Goal: Navigation & Orientation: Find specific page/section

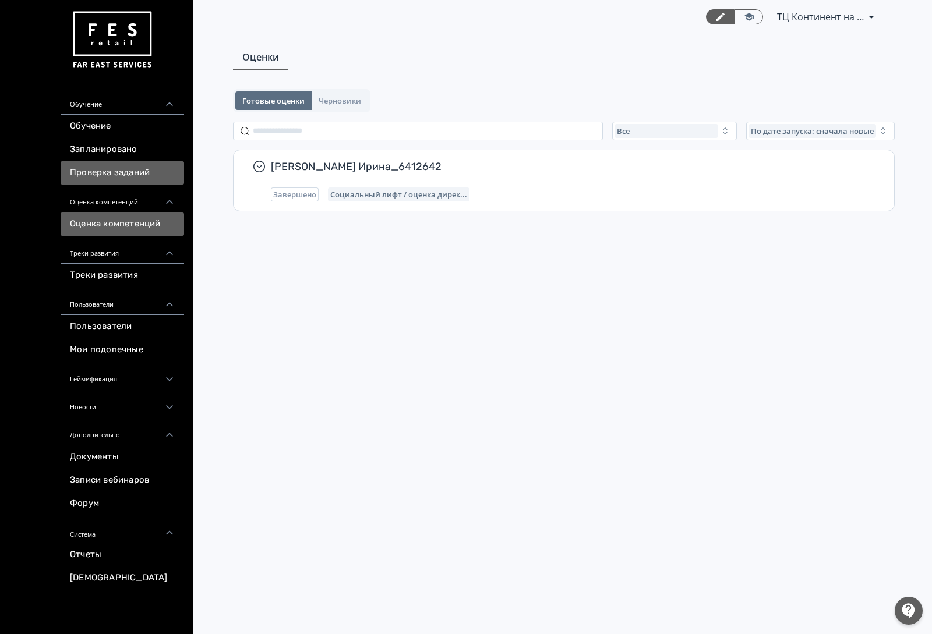
click at [151, 172] on link "Проверка заданий" at bounding box center [122, 172] width 123 height 23
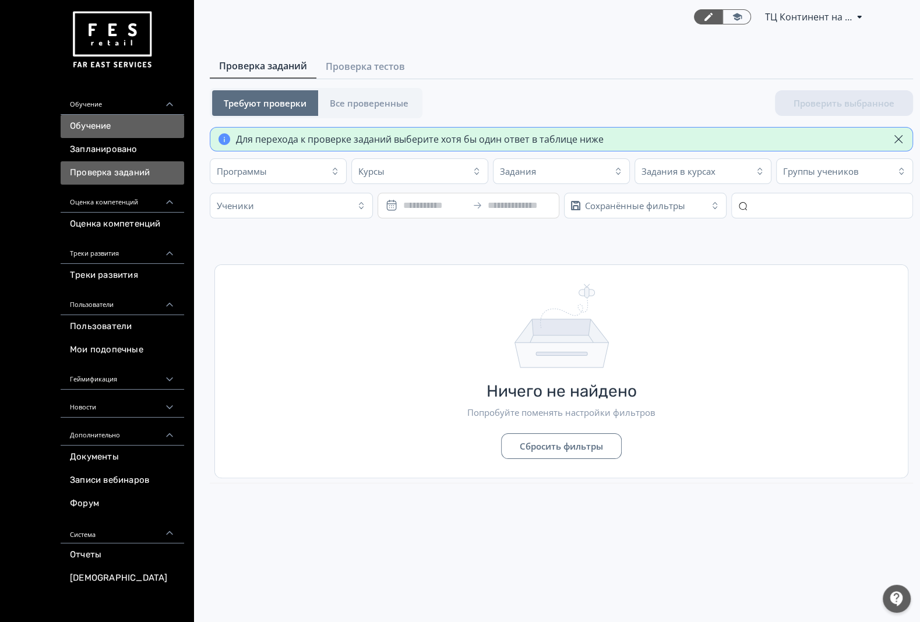
click at [137, 130] on link "Обучение" at bounding box center [122, 126] width 123 height 23
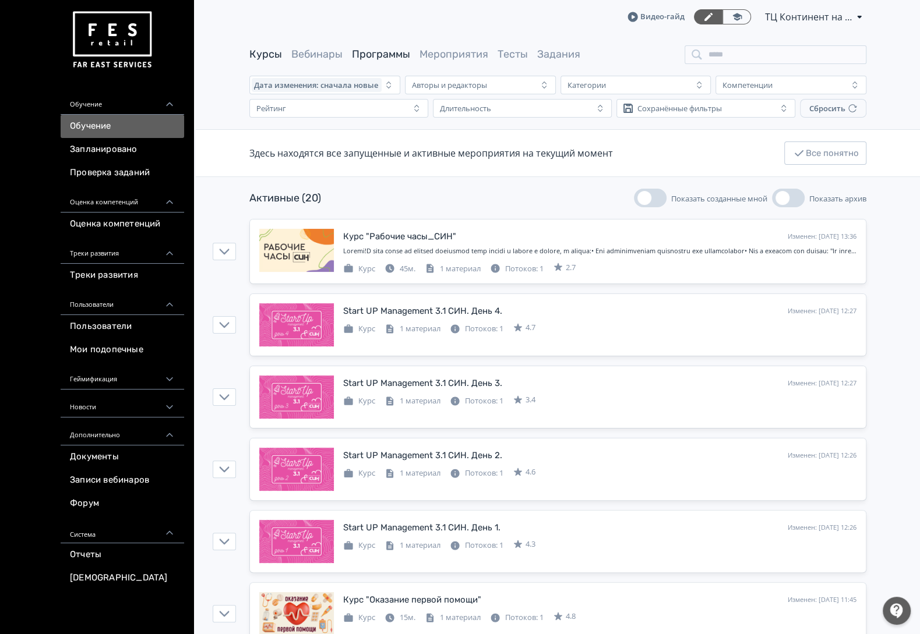
click at [366, 55] on link "Программы" at bounding box center [381, 54] width 58 height 13
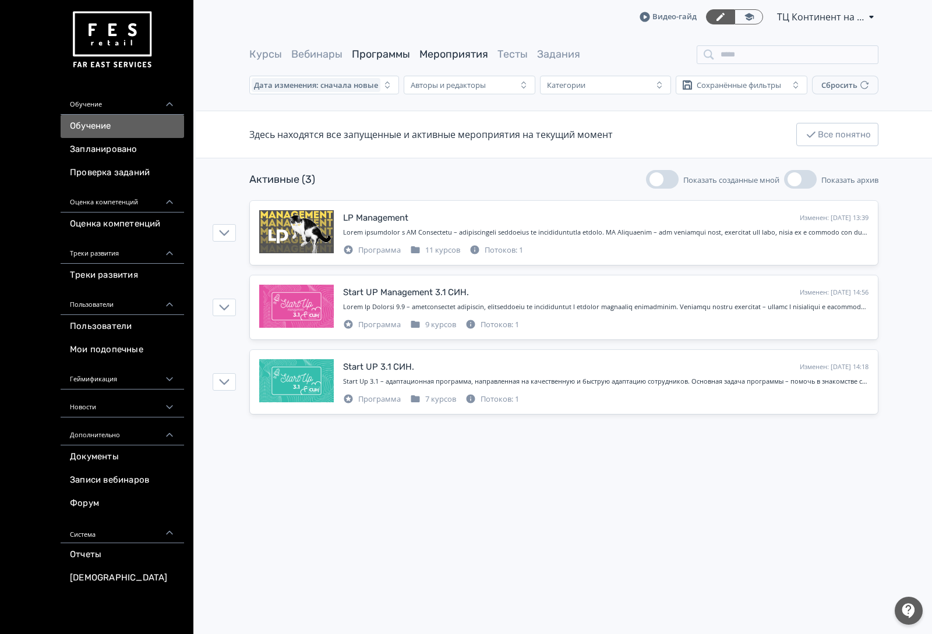
click at [421, 59] on link "Мероприятия" at bounding box center [453, 54] width 69 height 13
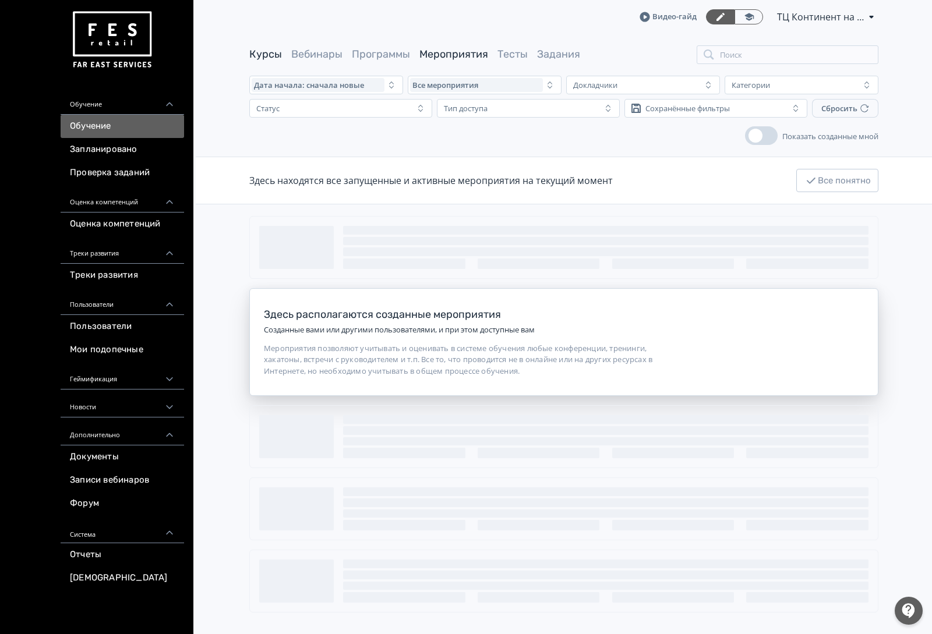
click at [280, 52] on link "Курсы" at bounding box center [265, 54] width 33 height 13
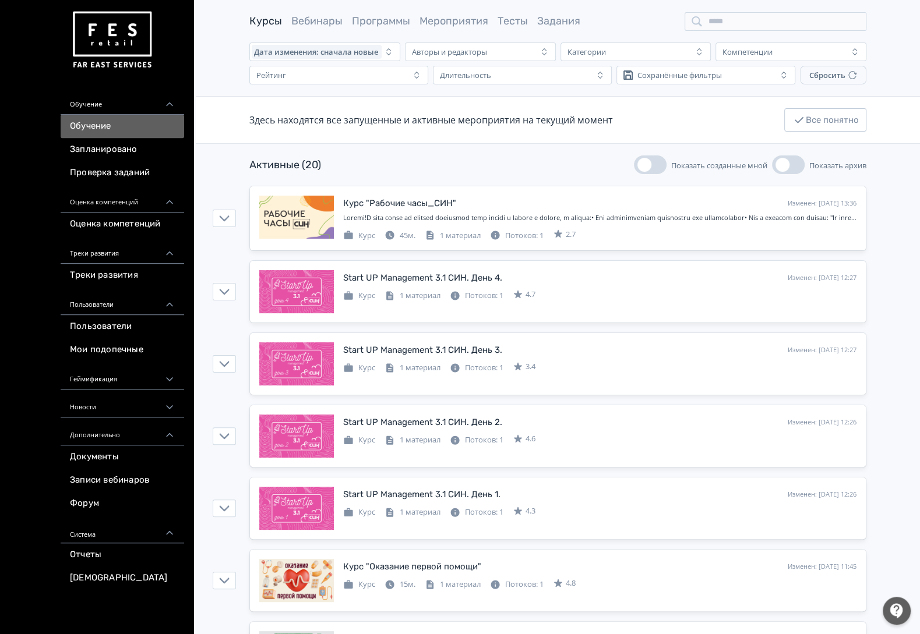
scroll to position [61, 0]
